Goal: Complete application form

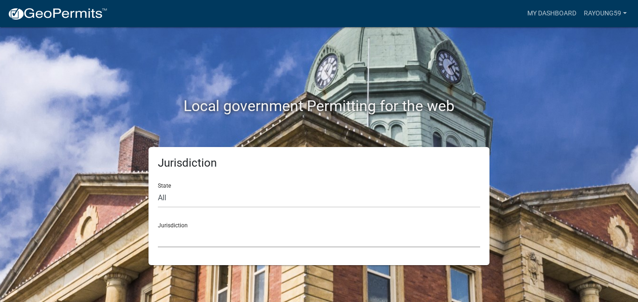
click at [300, 242] on select "[GEOGRAPHIC_DATA], [US_STATE] [GEOGRAPHIC_DATA], [US_STATE][PERSON_NAME][GEOGRA…" at bounding box center [319, 237] width 322 height 19
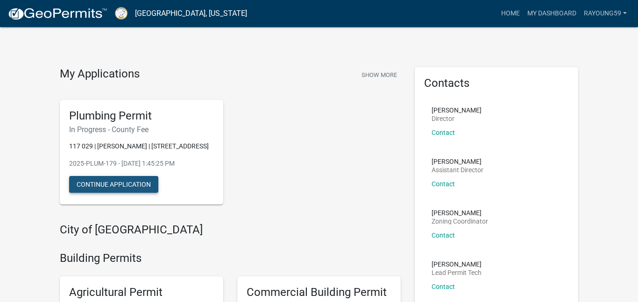
click at [102, 190] on button "Continue Application" at bounding box center [113, 184] width 89 height 17
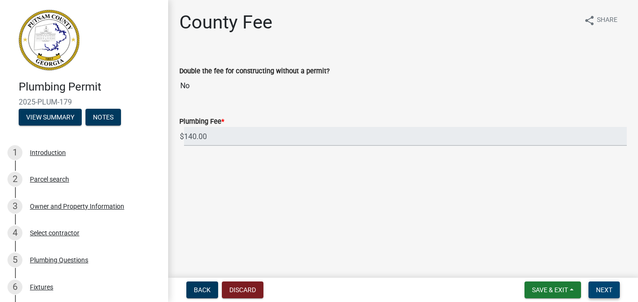
click at [613, 289] on button "Next" at bounding box center [603, 289] width 31 height 17
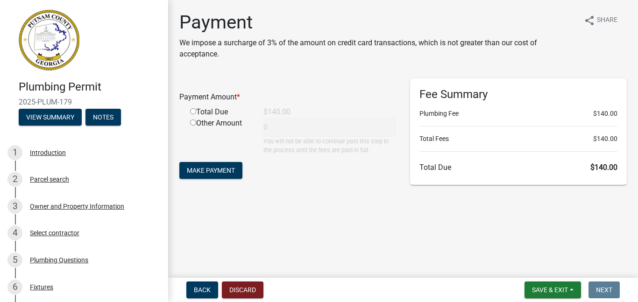
click at [195, 111] on input "radio" at bounding box center [193, 111] width 6 height 6
radio input "true"
type input "140"
click at [205, 171] on span "Make Payment" at bounding box center [211, 170] width 48 height 7
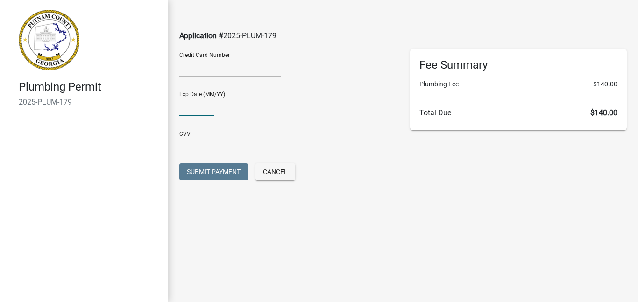
click at [194, 109] on input "text" at bounding box center [196, 106] width 35 height 19
type input "1228"
click at [192, 156] on div "CVV" at bounding box center [287, 144] width 231 height 40
click at [196, 146] on input "text" at bounding box center [196, 146] width 35 height 19
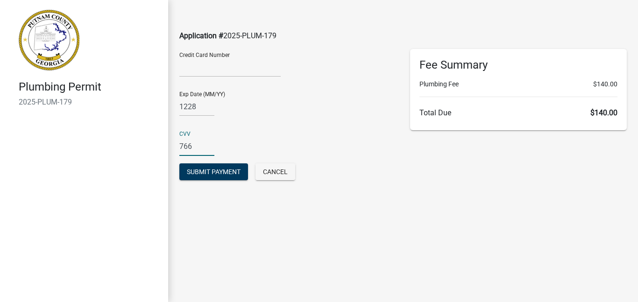
type input "766"
click at [280, 117] on div "Exp Date (MM/YY) 1228" at bounding box center [287, 104] width 231 height 40
click at [233, 168] on span "Submit Payment" at bounding box center [214, 171] width 54 height 7
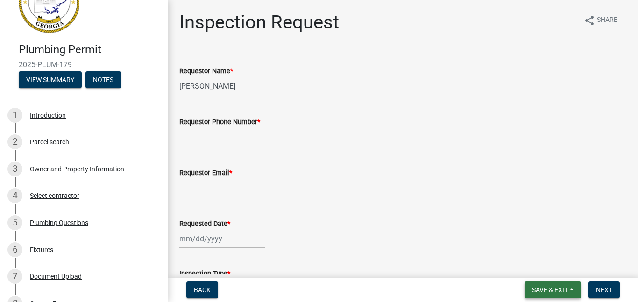
click at [549, 289] on span "Save & Exit" at bounding box center [550, 289] width 36 height 7
click at [554, 266] on button "Save & Exit" at bounding box center [543, 265] width 75 height 22
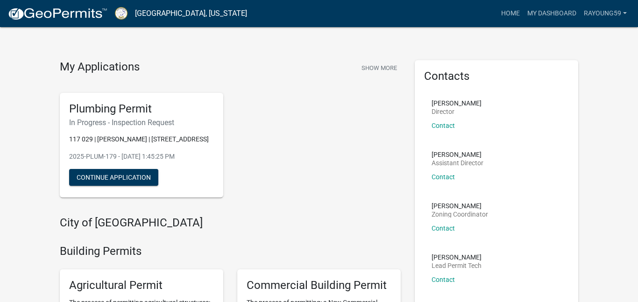
scroll to position [264, 0]
